Goal: Task Accomplishment & Management: Use online tool/utility

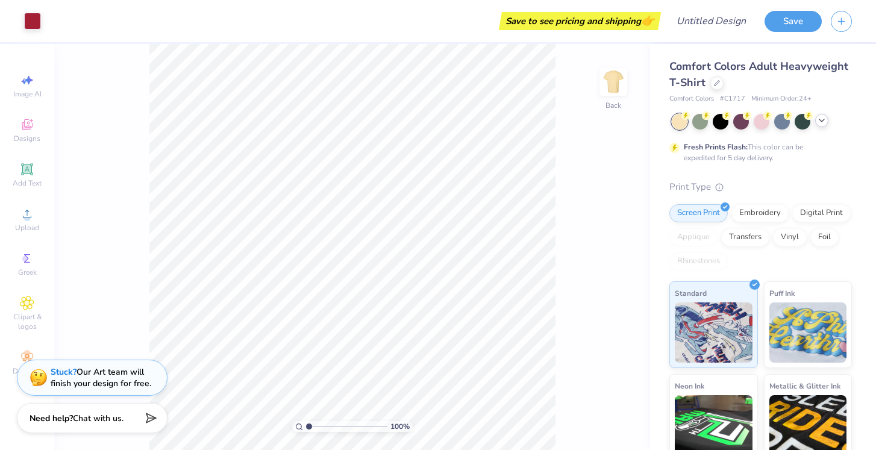
click at [821, 122] on icon at bounding box center [822, 121] width 10 height 10
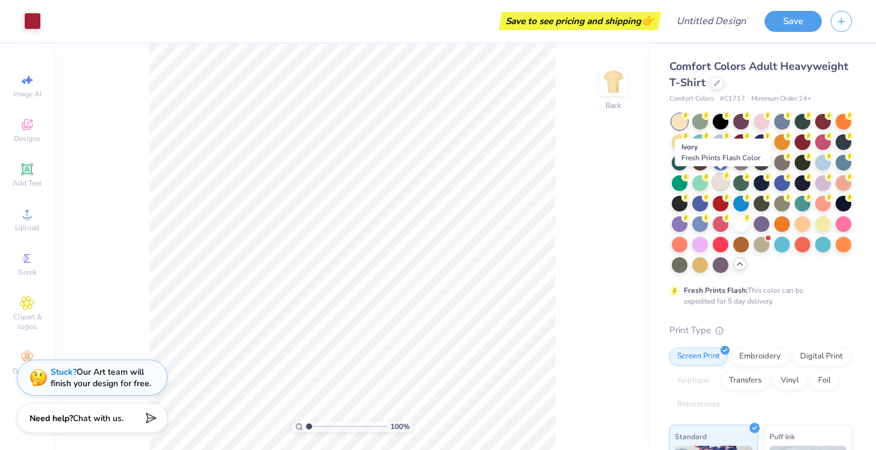
click at [715, 181] on div at bounding box center [720, 182] width 16 height 16
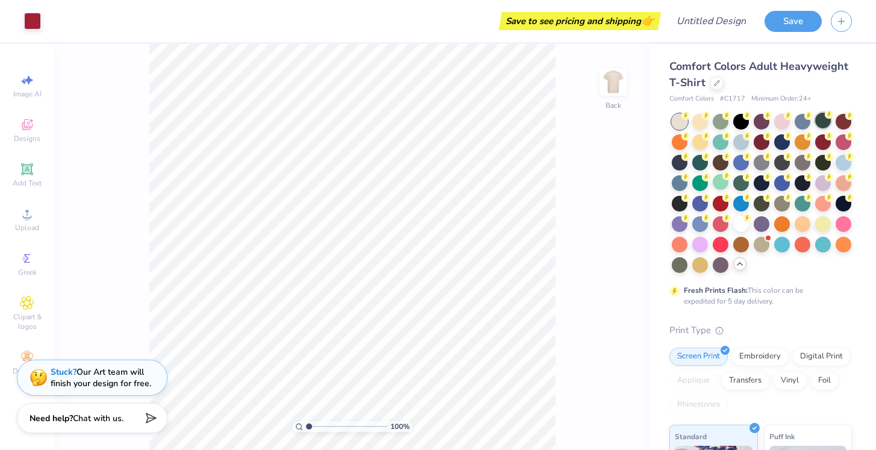
click at [823, 117] on div at bounding box center [823, 121] width 16 height 16
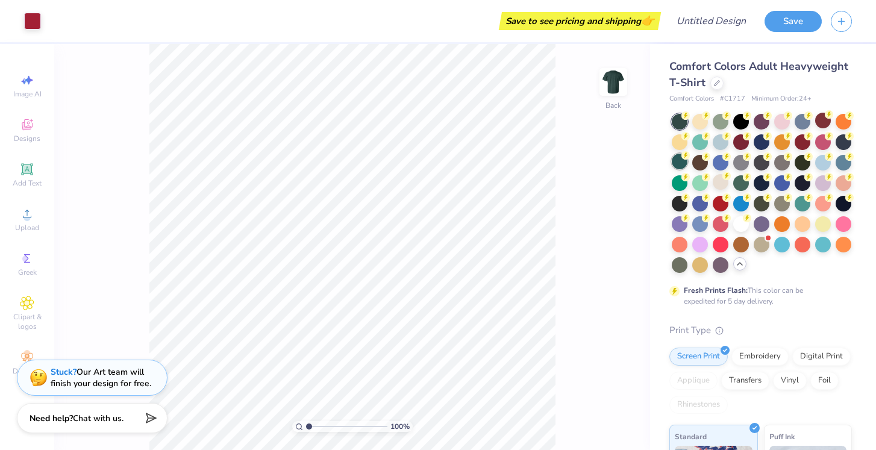
click at [682, 161] on div at bounding box center [679, 162] width 16 height 16
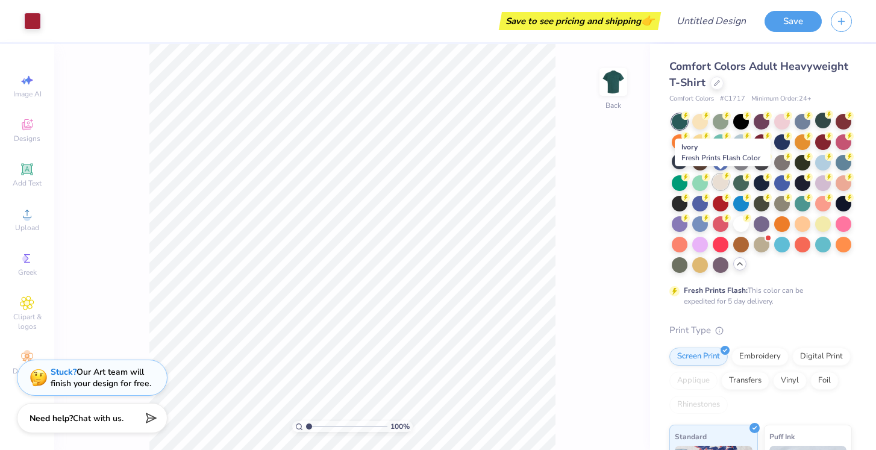
click at [720, 182] on div at bounding box center [720, 182] width 16 height 16
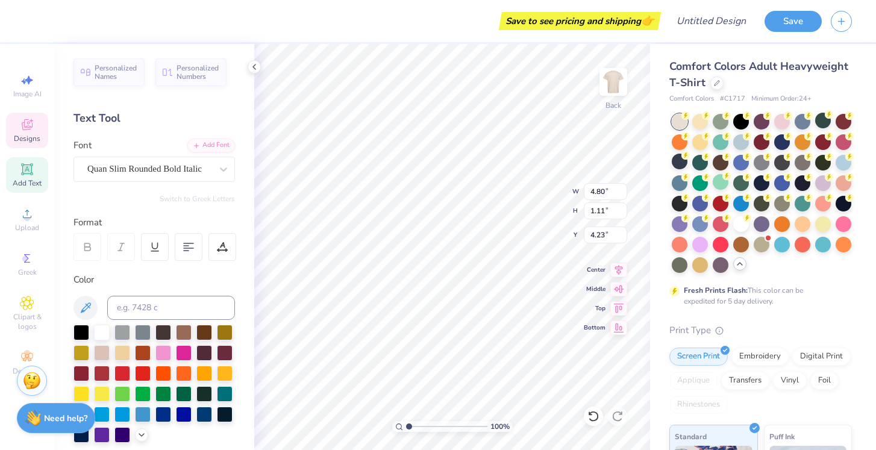
type input "4.89"
type input "0.46"
type input "4.53"
type textarea "P"
type textarea "OK"
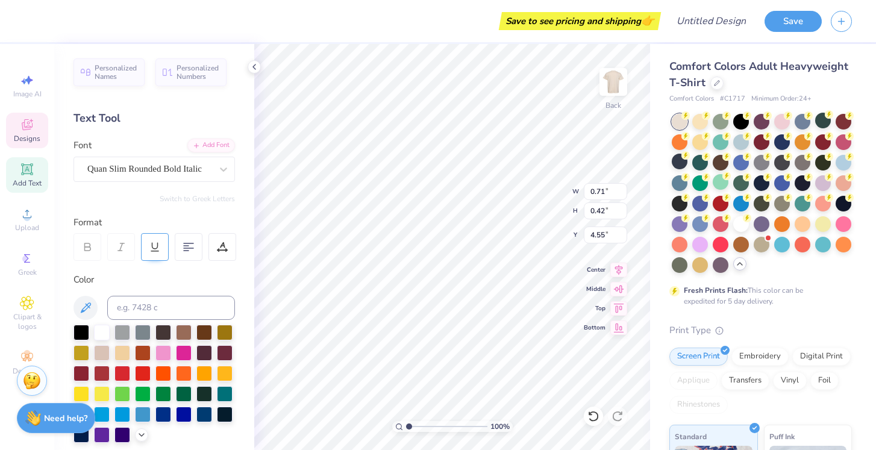
click at [160, 248] on icon at bounding box center [154, 246] width 11 height 11
type input "0.76"
type input "0.58"
type input "4.47"
type input "2.80"
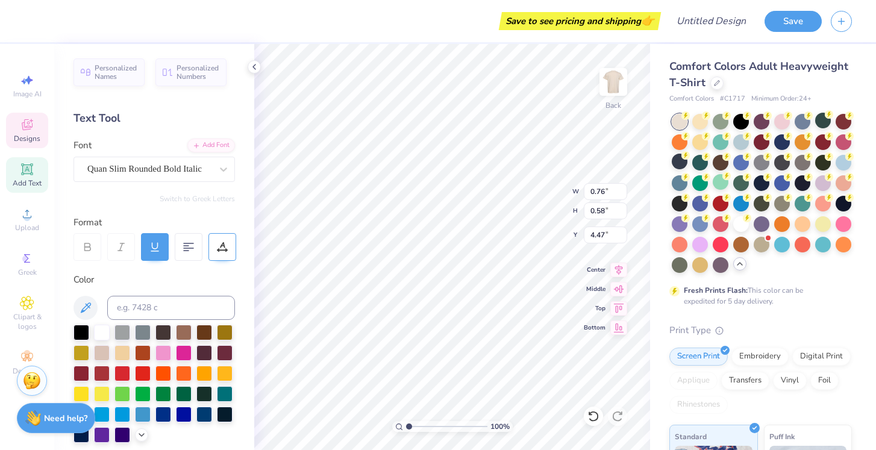
type input "2.13"
click at [134, 160] on div "Quan Slim Rounded Bold Italic" at bounding box center [149, 169] width 126 height 19
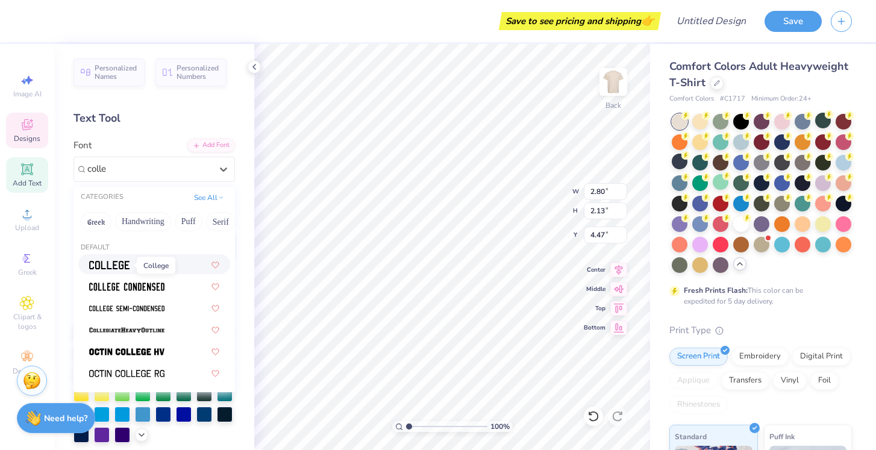
click at [108, 263] on img at bounding box center [109, 265] width 40 height 8
type input "colle"
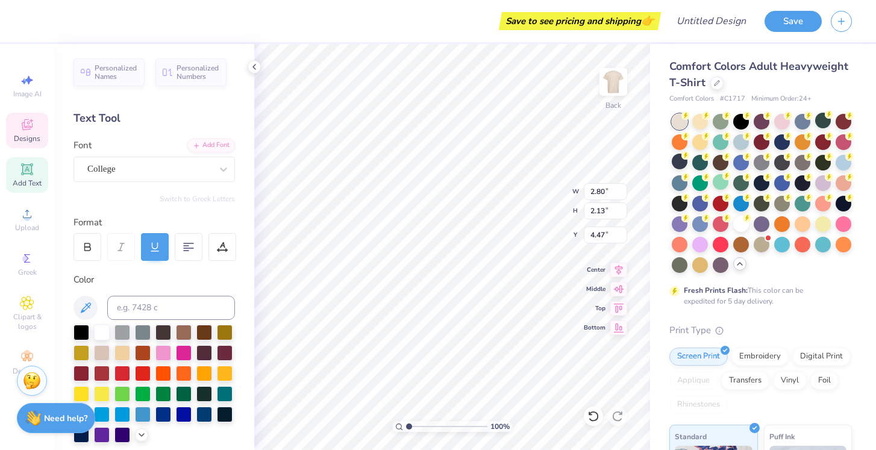
type input "3.40"
type input "2.30"
type input "4.39"
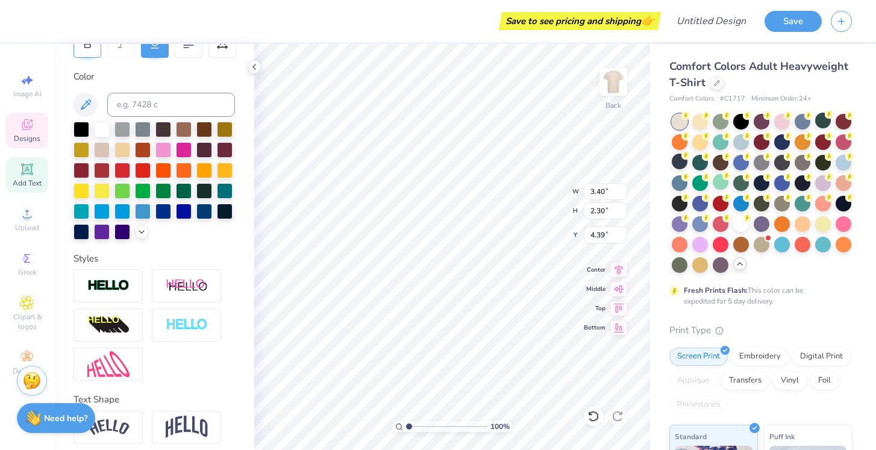
scroll to position [224, 0]
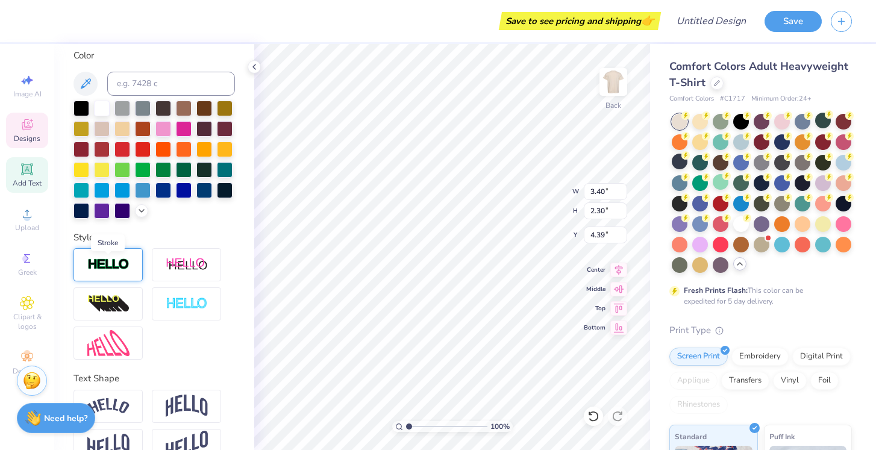
click at [102, 270] on img at bounding box center [108, 265] width 42 height 14
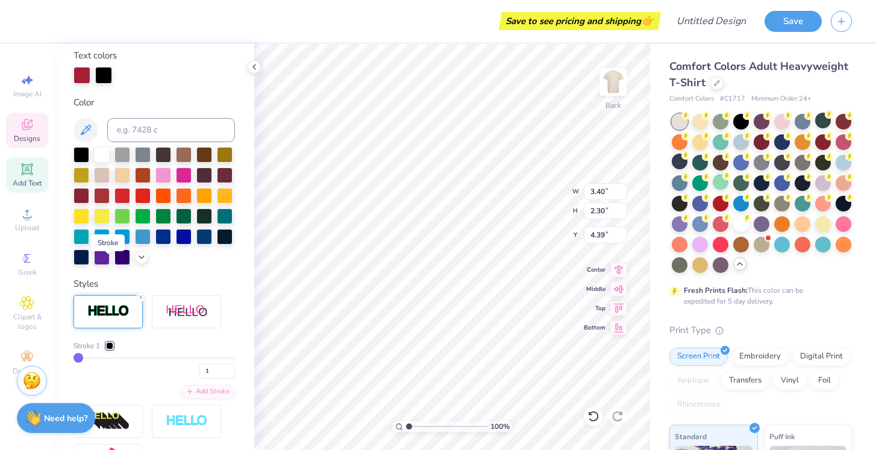
type input "3.43"
type input "2.33"
type input "4.37"
click at [126, 150] on div at bounding box center [122, 154] width 16 height 16
click at [79, 67] on div at bounding box center [81, 74] width 17 height 17
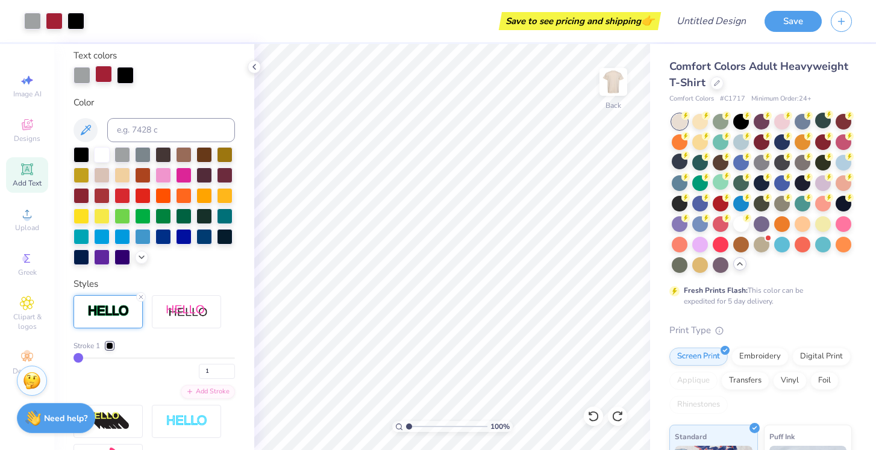
click at [101, 72] on div at bounding box center [103, 74] width 17 height 17
click at [98, 75] on div at bounding box center [103, 74] width 17 height 17
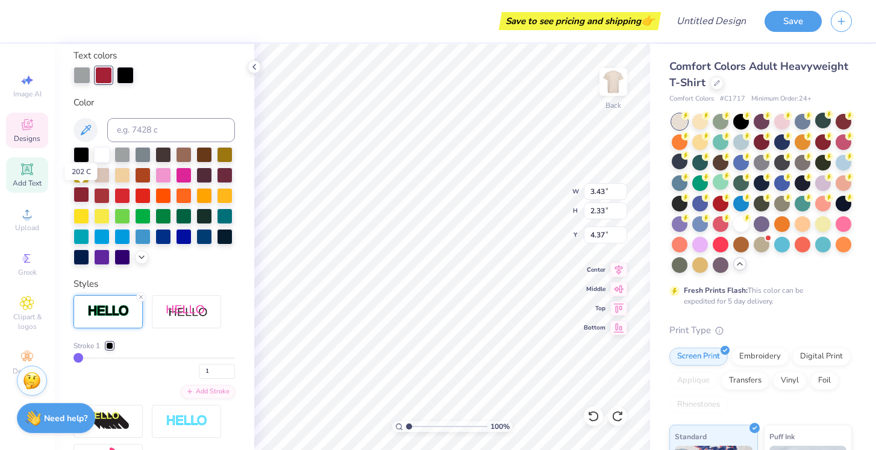
click at [80, 199] on div at bounding box center [81, 195] width 16 height 16
click at [142, 254] on icon at bounding box center [142, 256] width 10 height 10
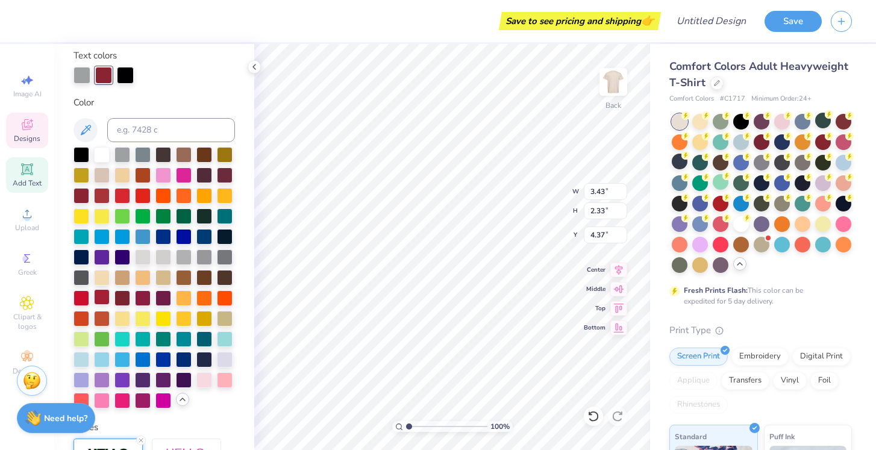
click at [101, 295] on div at bounding box center [102, 297] width 16 height 16
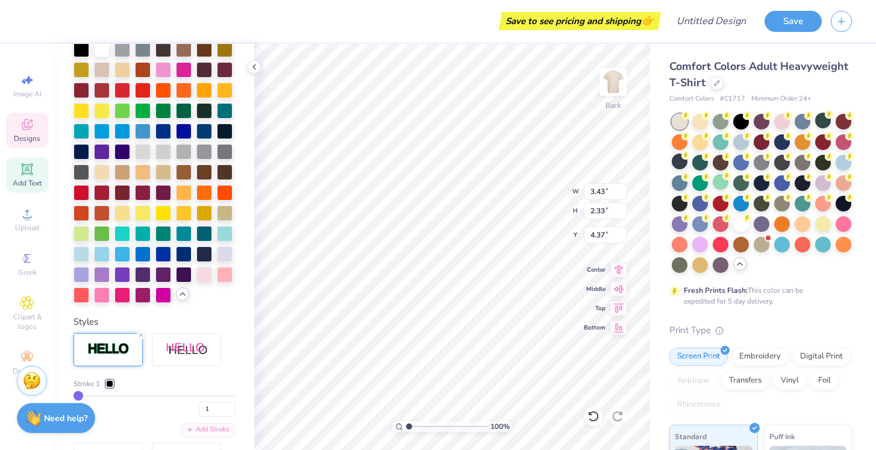
scroll to position [333, 0]
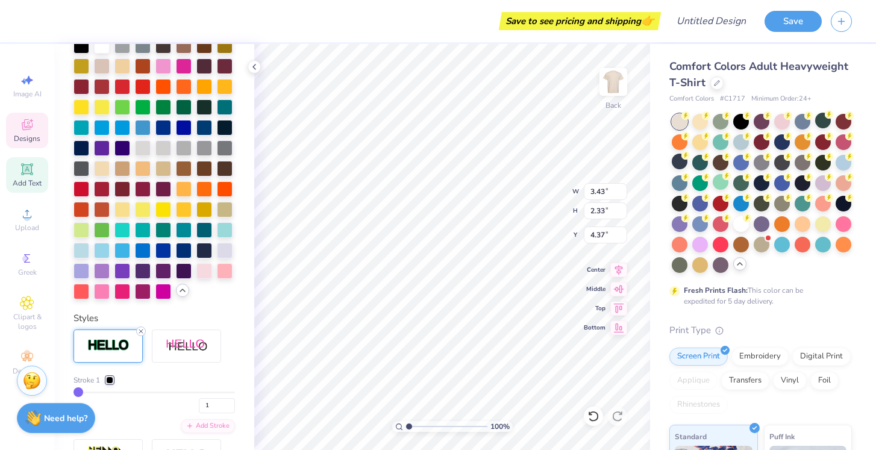
click at [140, 334] on icon at bounding box center [140, 331] width 7 height 7
type input "3.40"
type input "2.30"
type input "4.39"
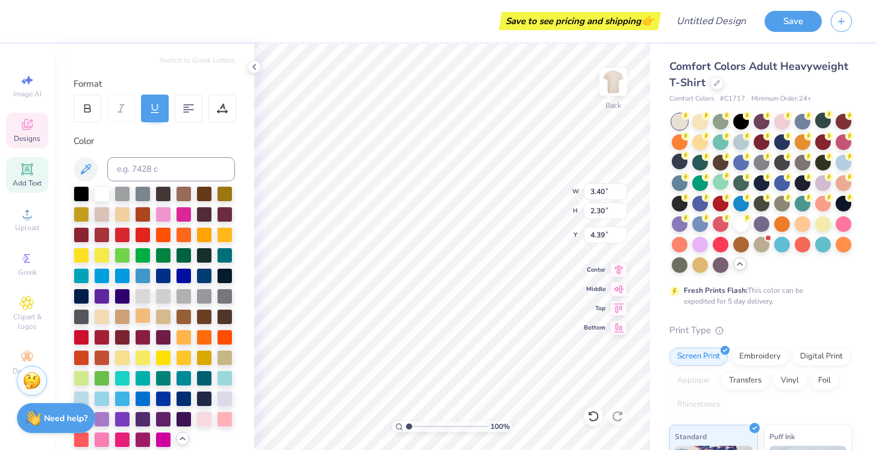
scroll to position [122, 0]
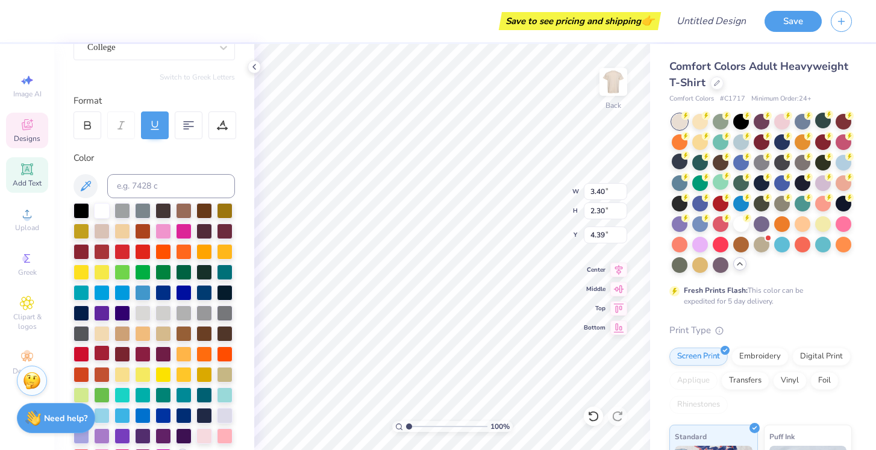
click at [102, 355] on div at bounding box center [102, 353] width 16 height 16
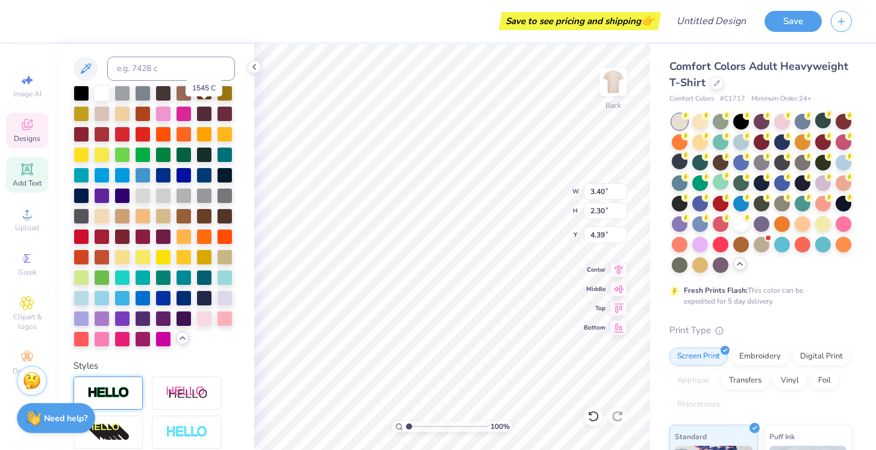
scroll to position [280, 0]
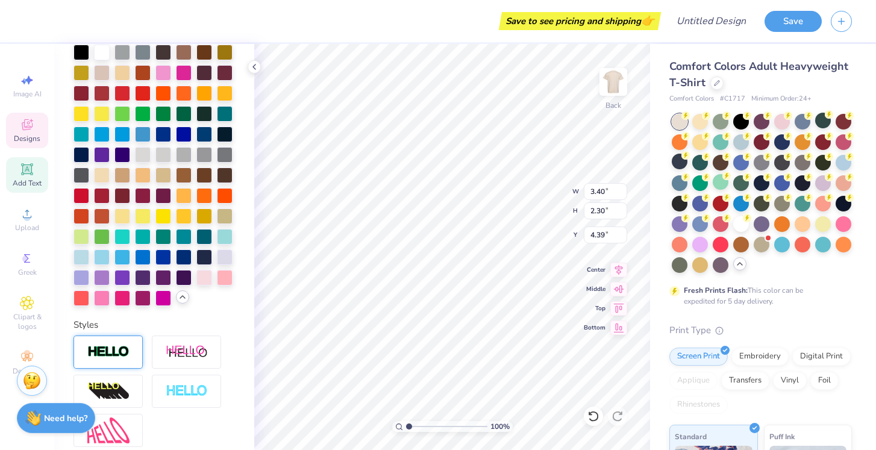
click at [122, 343] on div at bounding box center [107, 351] width 69 height 33
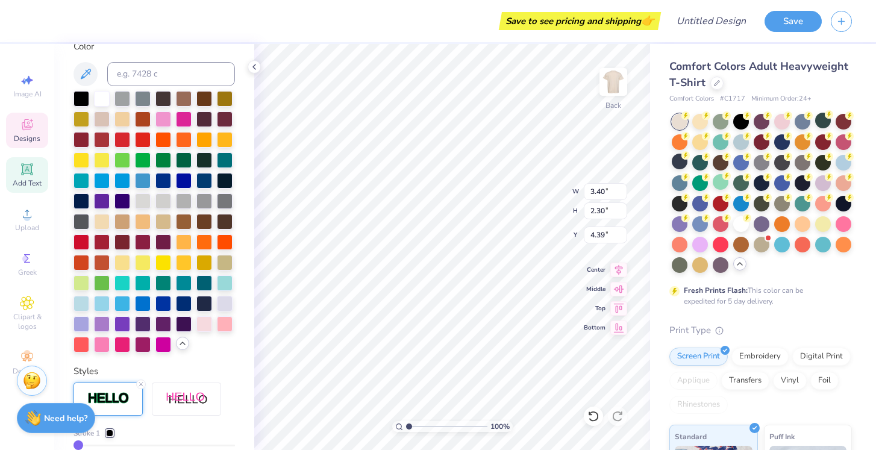
type input "3.43"
type input "2.33"
type input "4.37"
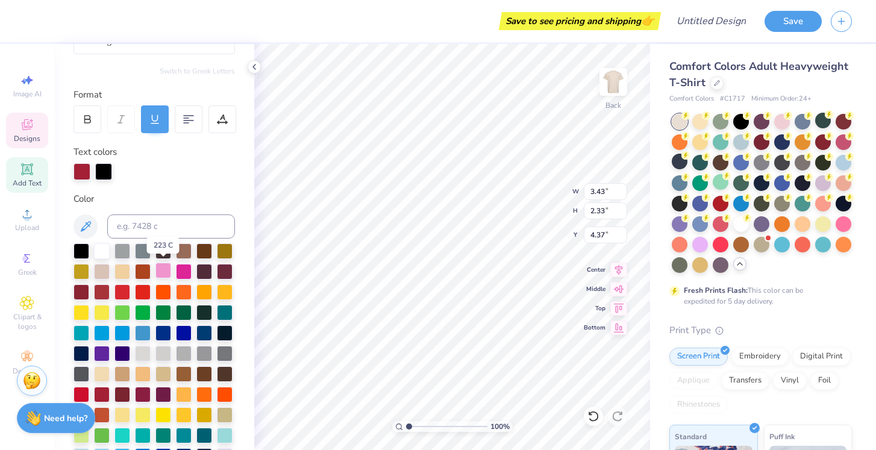
scroll to position [116, 0]
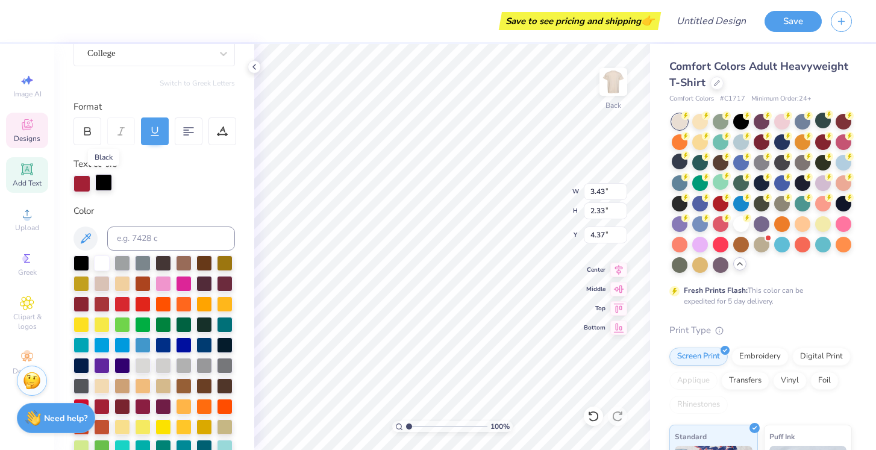
click at [108, 184] on div at bounding box center [103, 182] width 17 height 17
click at [128, 264] on div at bounding box center [122, 262] width 16 height 16
click at [162, 266] on div at bounding box center [163, 262] width 16 height 16
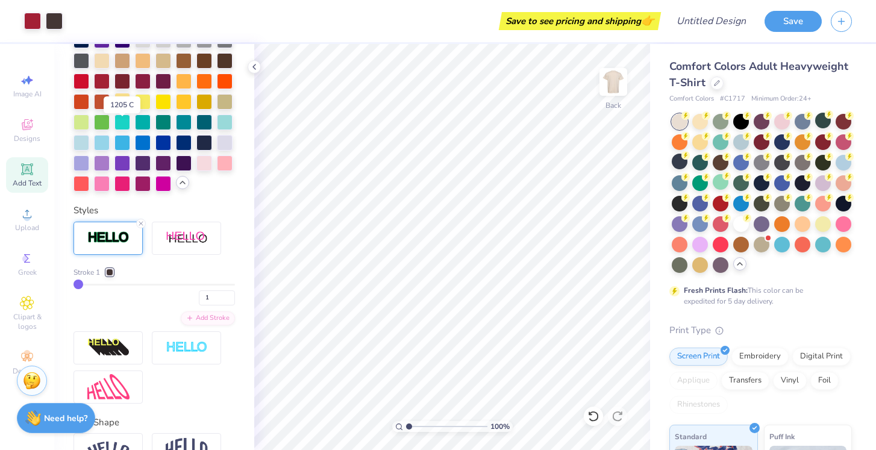
scroll to position [455, 0]
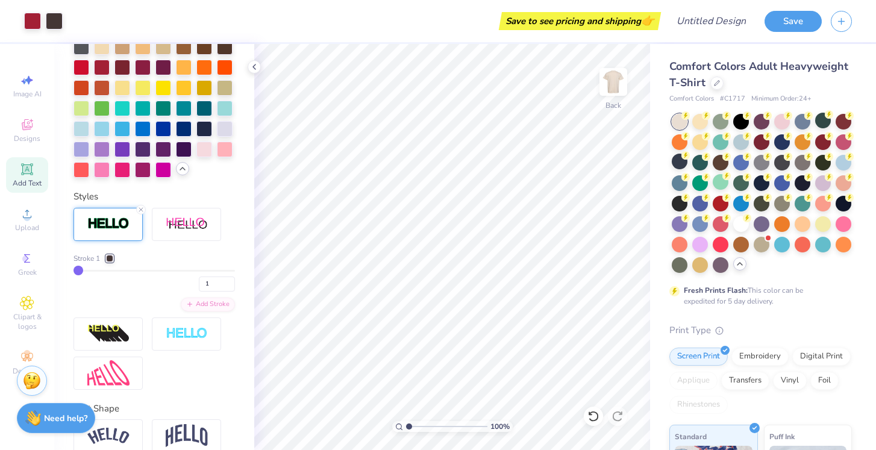
type input "2"
type input "3"
type input "4"
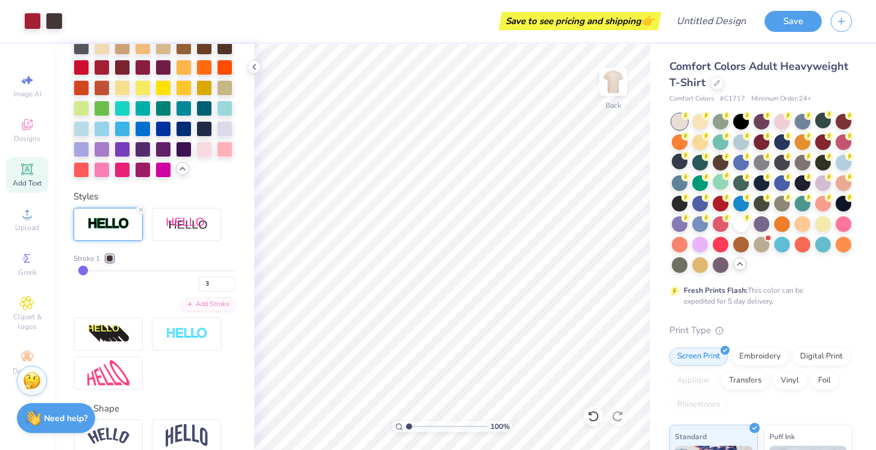
type input "4"
type input "5"
type input "6"
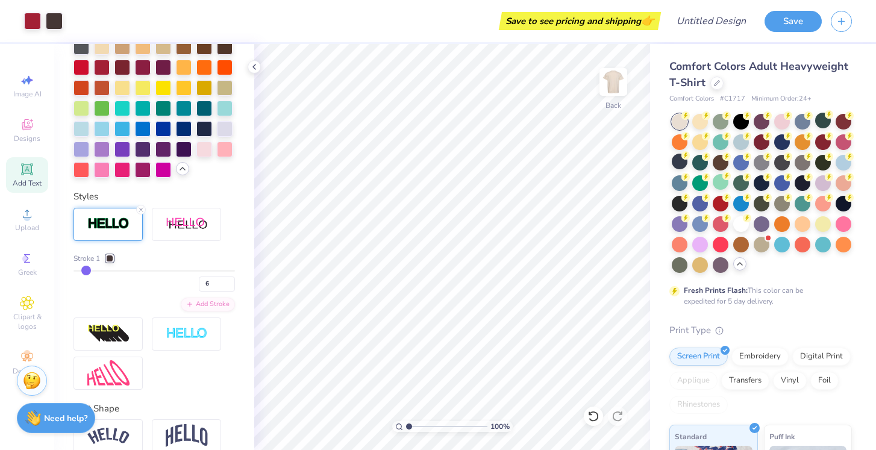
drag, startPoint x: 78, startPoint y: 268, endPoint x: 86, endPoint y: 268, distance: 7.2
type input "5"
type input "4"
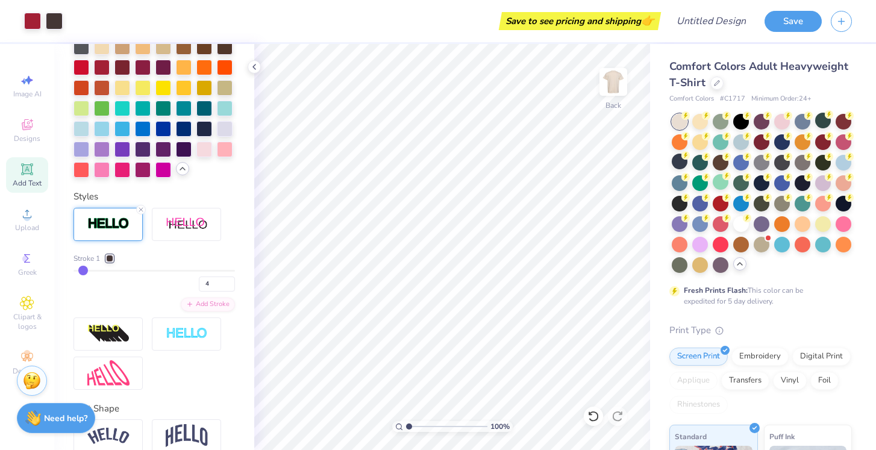
type input "3"
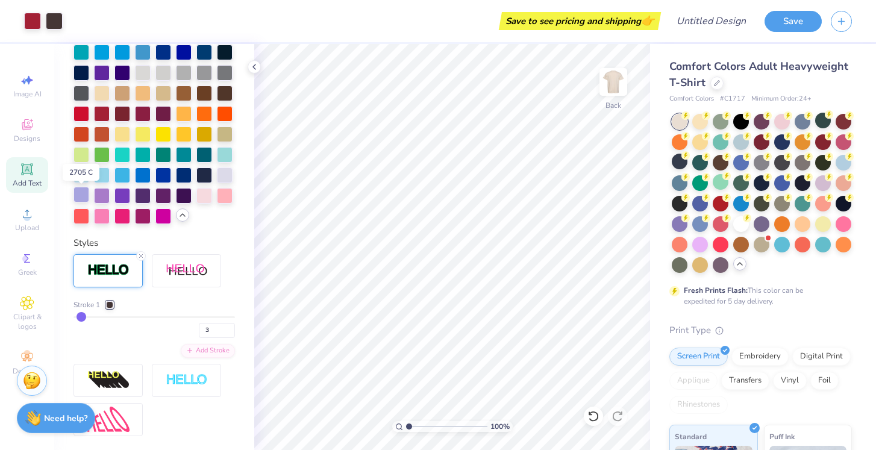
scroll to position [408, 0]
click at [36, 22] on div at bounding box center [32, 19] width 17 height 17
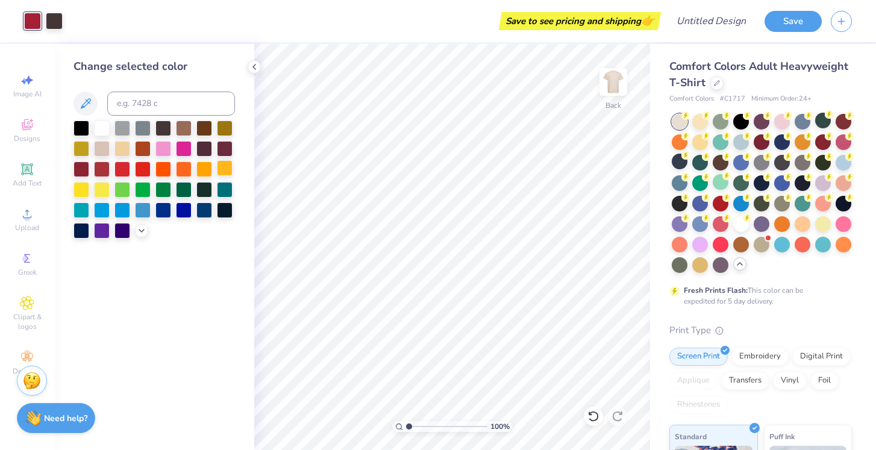
click at [226, 169] on div at bounding box center [225, 168] width 16 height 16
click at [205, 169] on div at bounding box center [204, 168] width 16 height 16
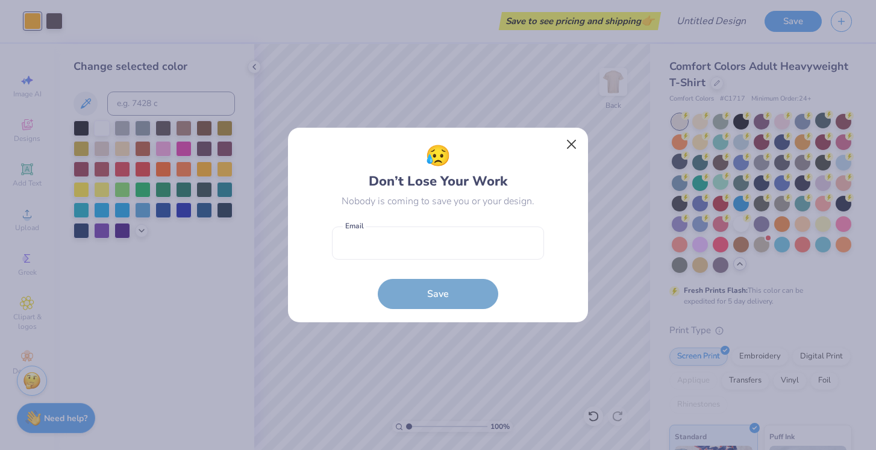
click at [569, 143] on button "Close" at bounding box center [571, 144] width 23 height 23
